Goal: Go to known website: Go to known website

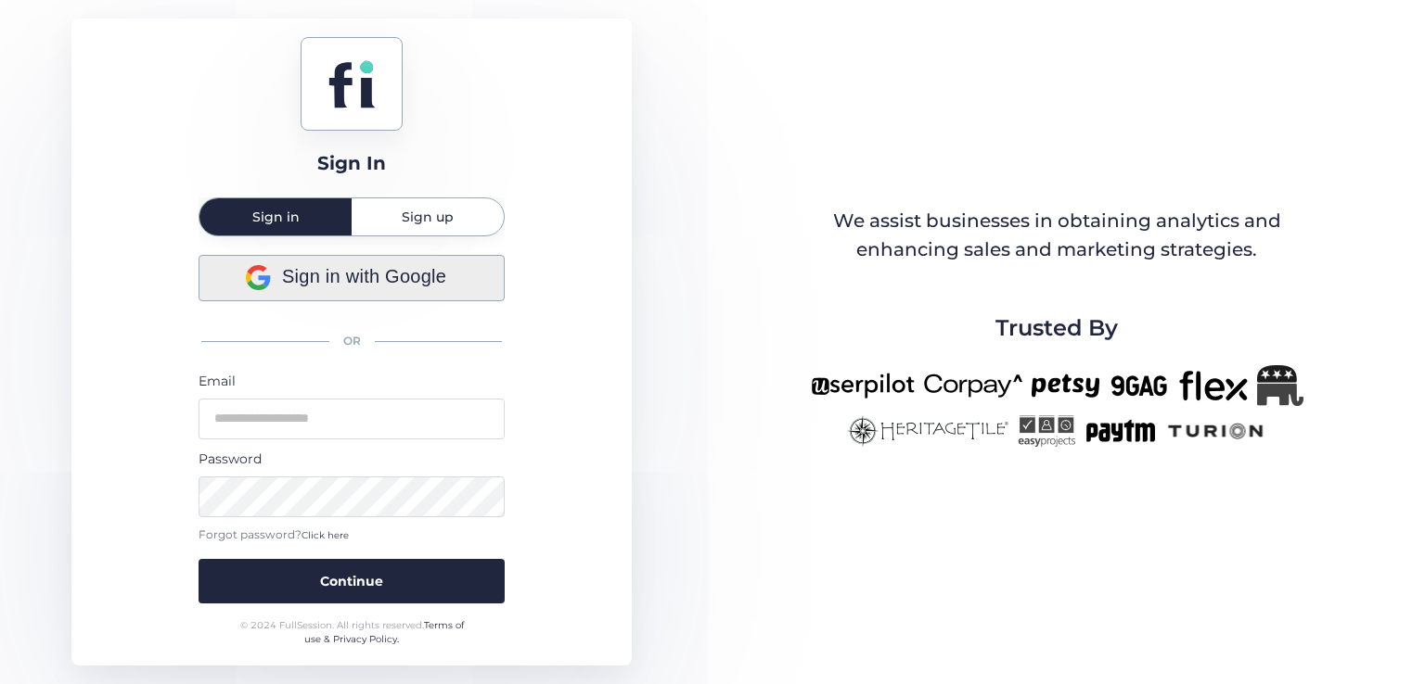
click at [386, 278] on span "Sign in with Google" at bounding box center [364, 276] width 164 height 29
